Goal: Task Accomplishment & Management: Manage account settings

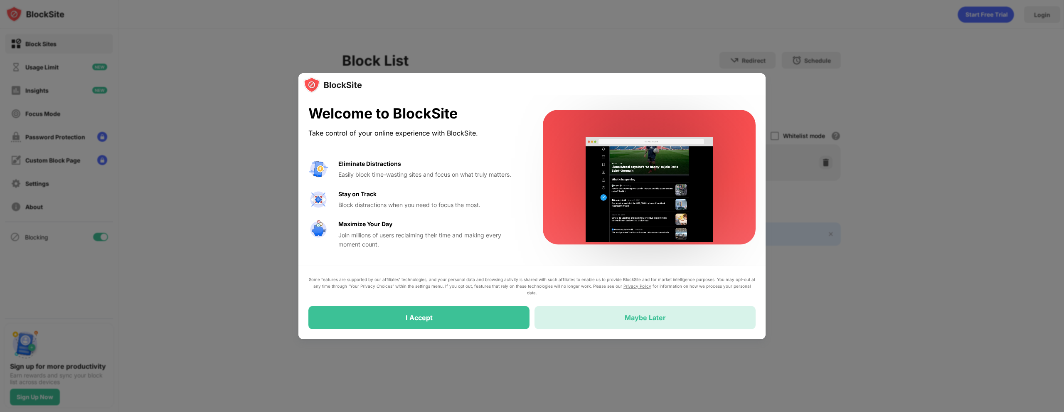
click at [597, 322] on div "Maybe Later" at bounding box center [644, 317] width 221 height 23
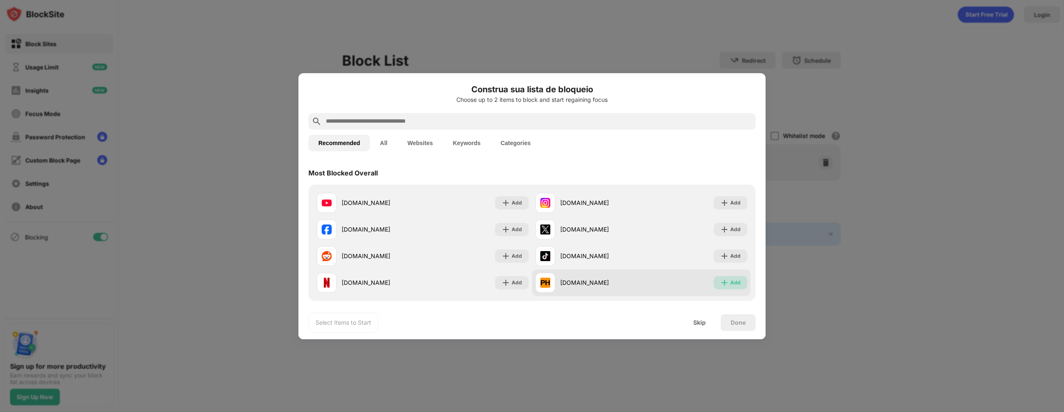
click at [720, 282] on img at bounding box center [724, 282] width 8 height 8
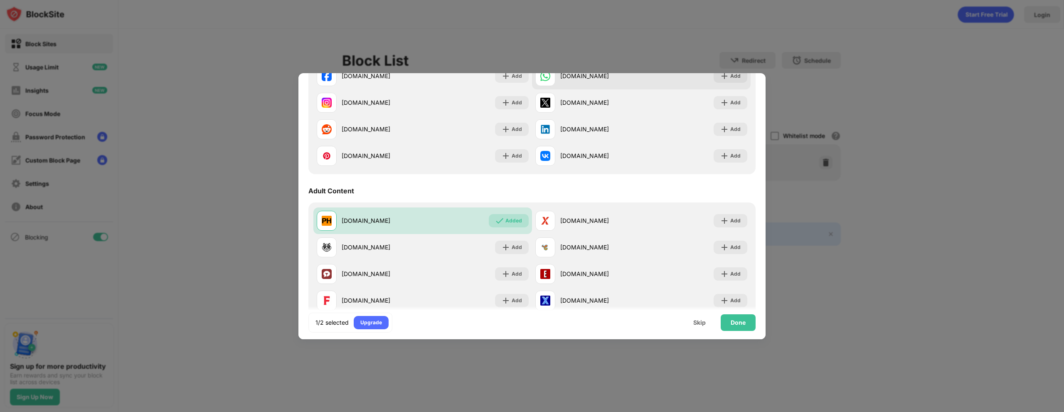
scroll to position [291, 0]
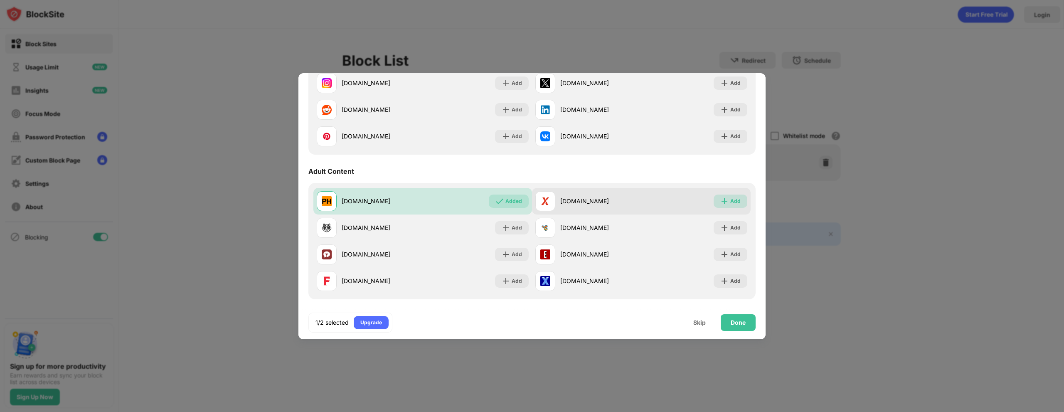
click at [723, 203] on div "Add" at bounding box center [730, 200] width 34 height 13
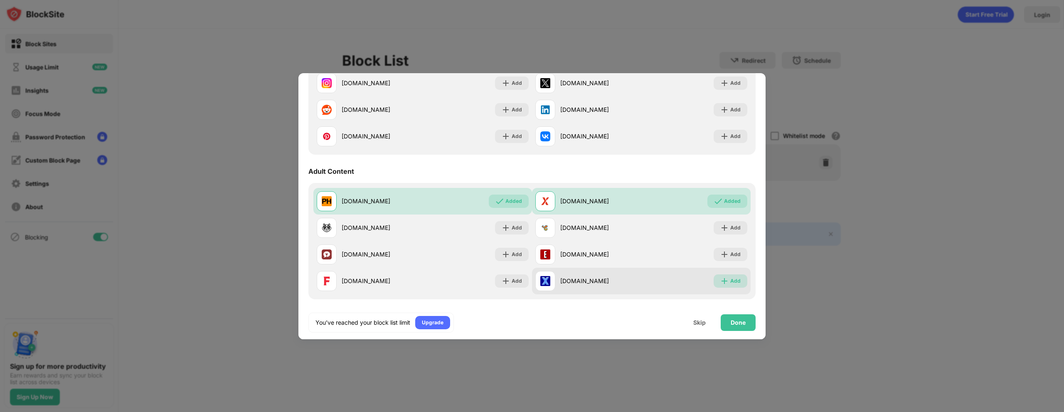
click at [720, 280] on img at bounding box center [724, 281] width 8 height 8
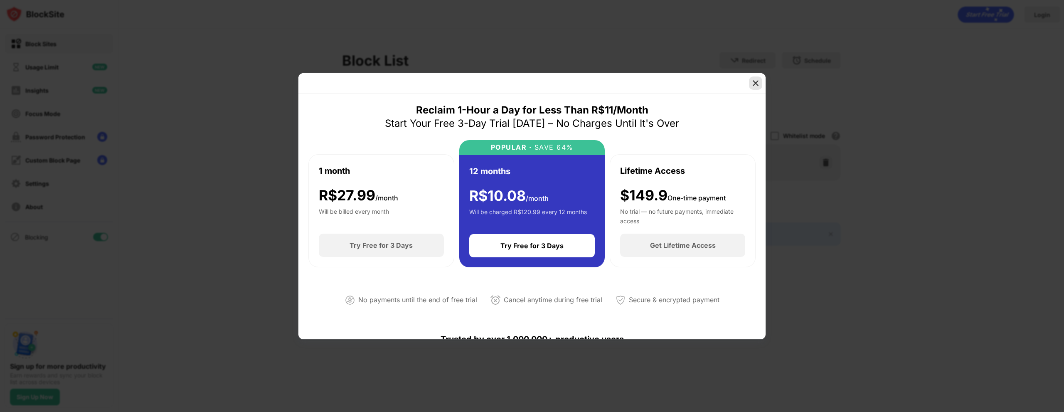
click at [756, 83] on img at bounding box center [755, 83] width 8 height 8
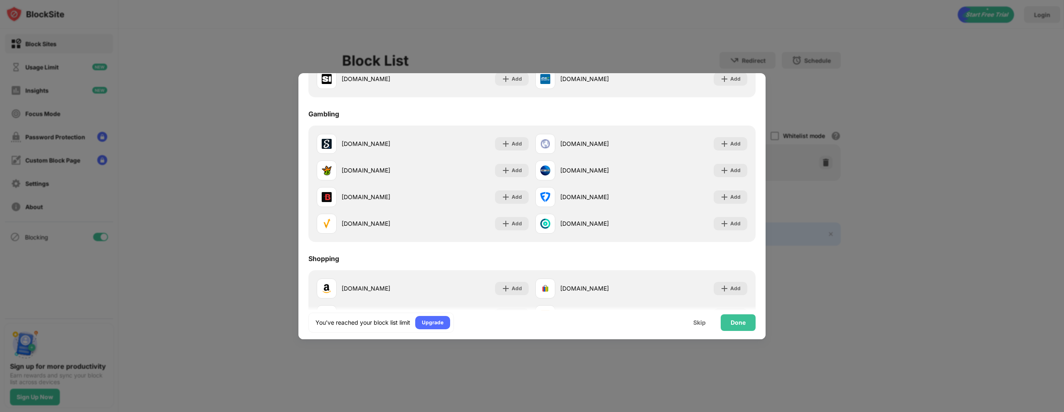
scroll to position [789, 0]
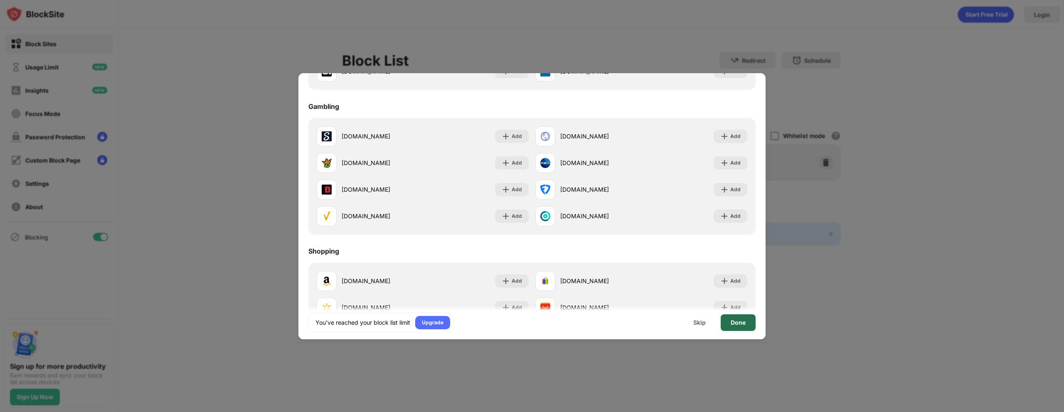
click at [739, 322] on div "Done" at bounding box center [737, 322] width 15 height 7
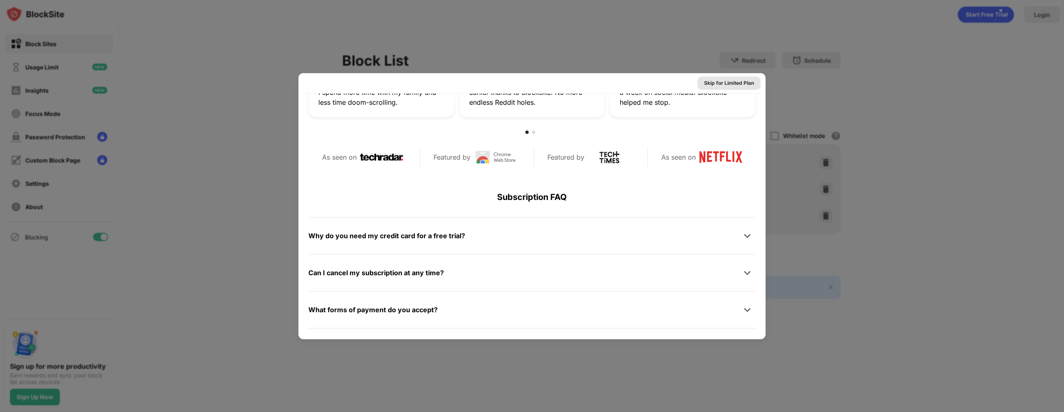
scroll to position [405, 0]
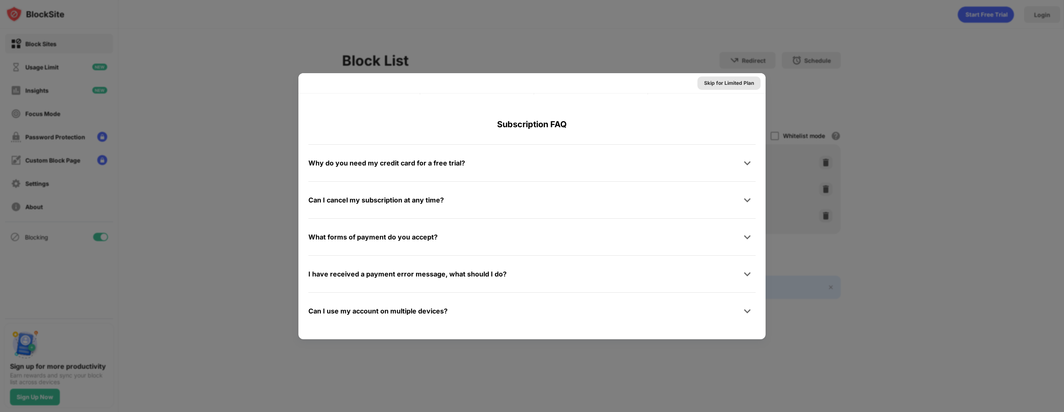
click at [725, 83] on div "Skip for Limited Plan" at bounding box center [729, 83] width 50 height 8
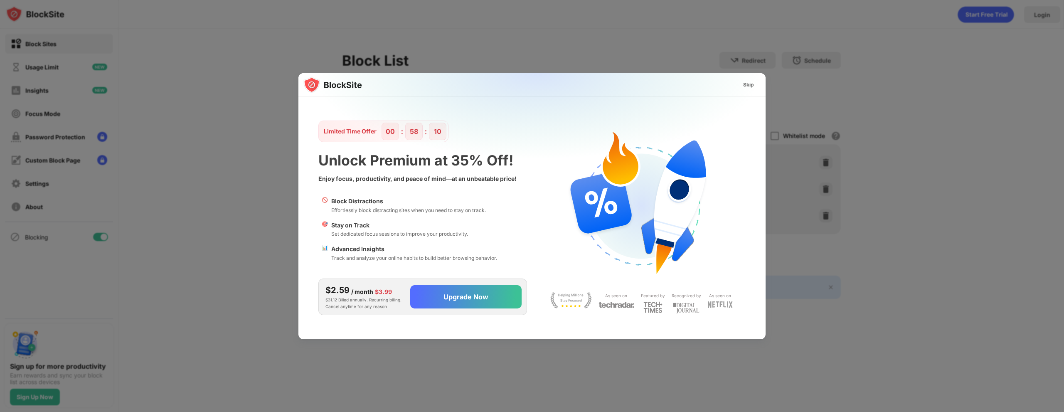
scroll to position [0, 0]
click at [746, 84] on div "Skip" at bounding box center [748, 85] width 11 height 8
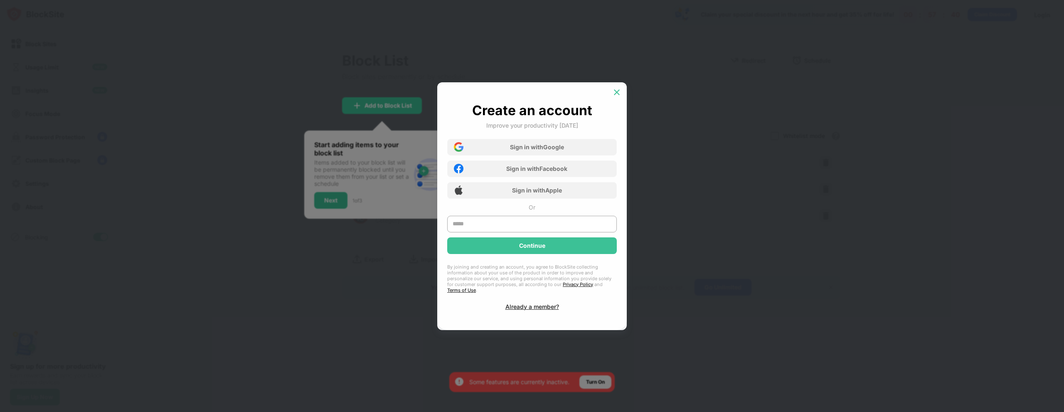
click at [617, 96] on img at bounding box center [616, 92] width 8 height 8
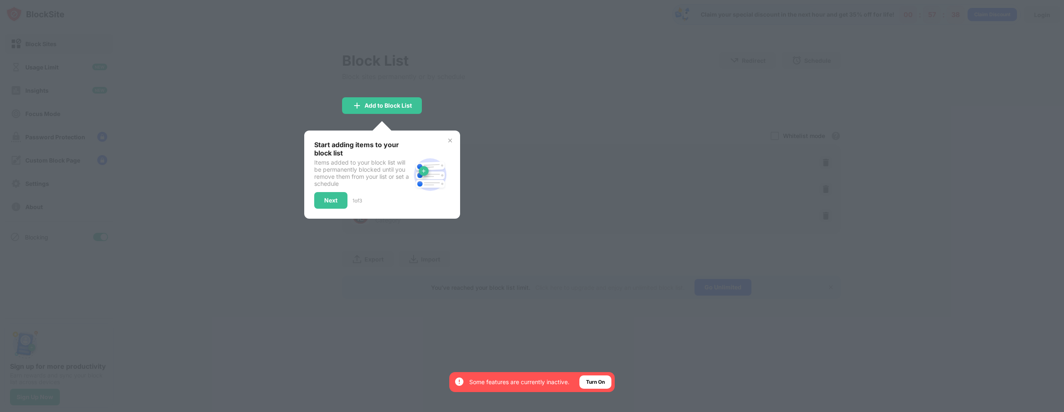
click at [538, 162] on div at bounding box center [532, 206] width 1064 height 412
click at [601, 378] on div "Turn On" at bounding box center [595, 382] width 19 height 8
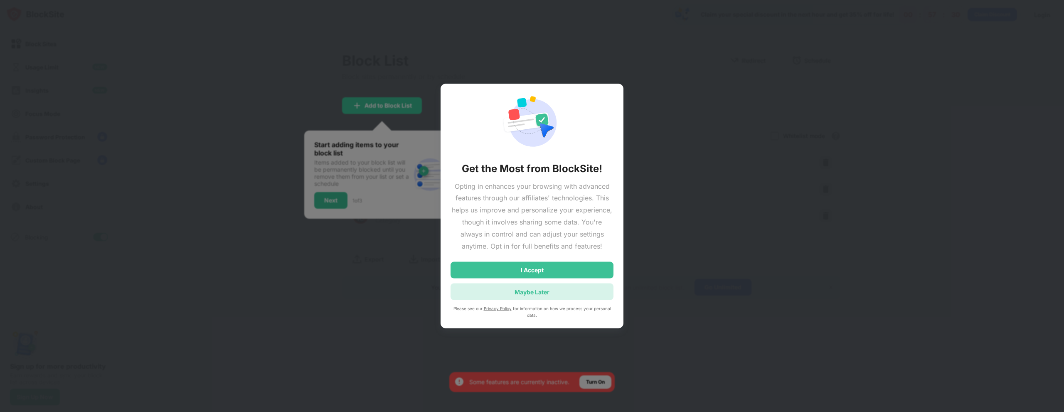
click at [542, 290] on div "Maybe Later" at bounding box center [531, 291] width 35 height 7
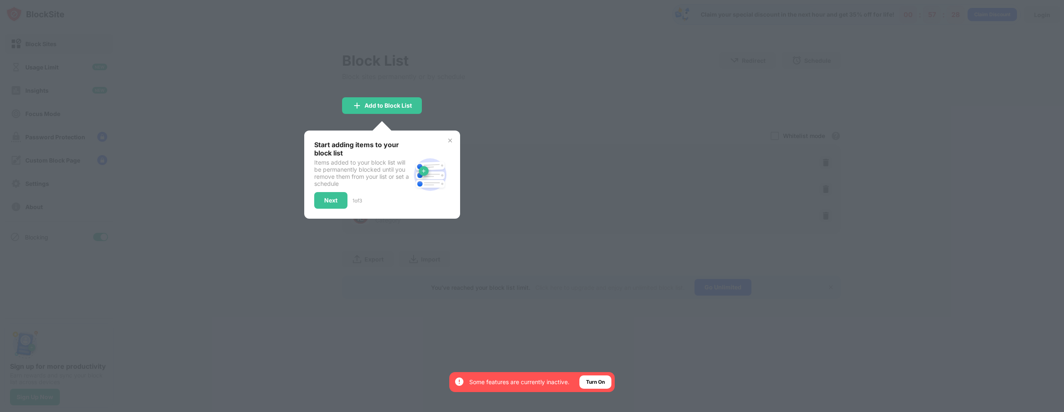
click at [449, 140] on img at bounding box center [450, 140] width 7 height 7
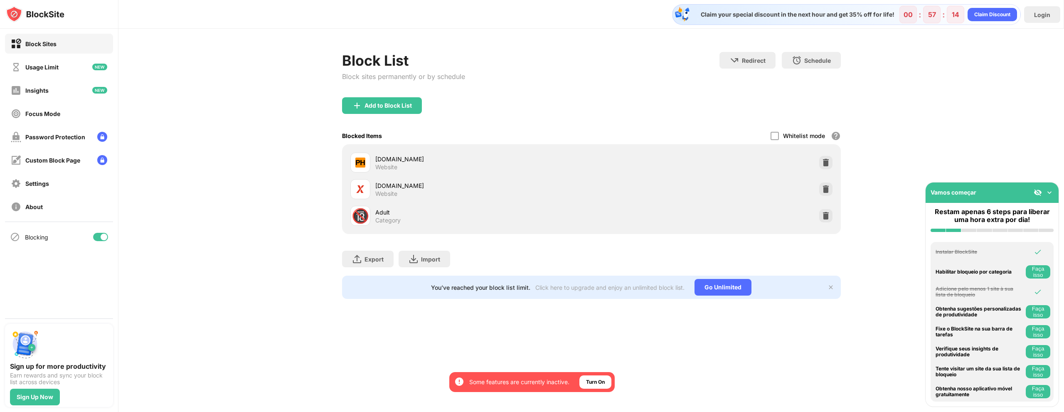
click at [375, 216] on div "Adult" at bounding box center [483, 212] width 216 height 9
